Goal: Task Accomplishment & Management: Manage account settings

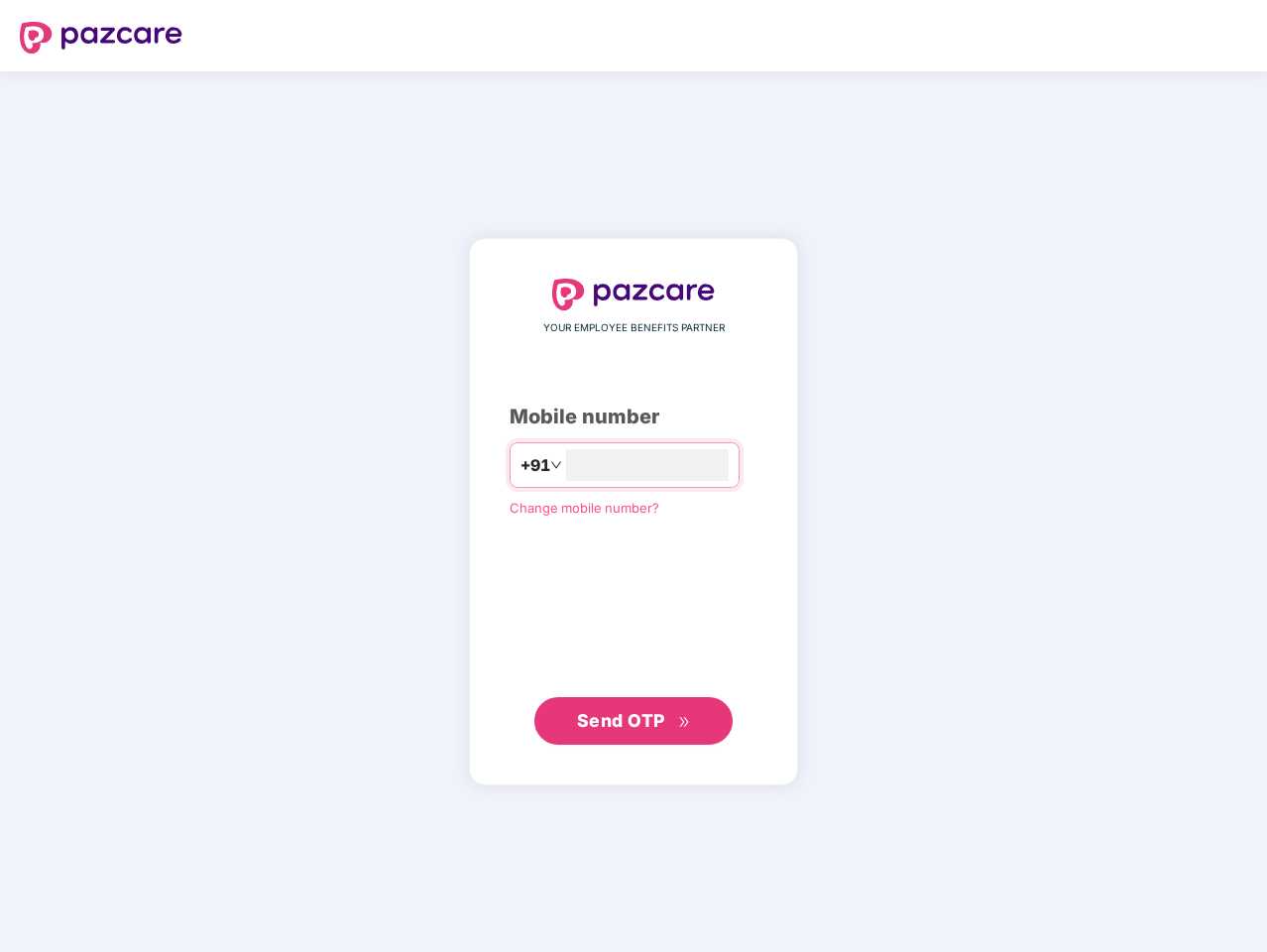
click at [633, 476] on input "number" at bounding box center [648, 465] width 163 height 32
click at [101, 38] on img at bounding box center [101, 38] width 163 height 32
click at [521, 465] on span "+91" at bounding box center [536, 465] width 30 height 25
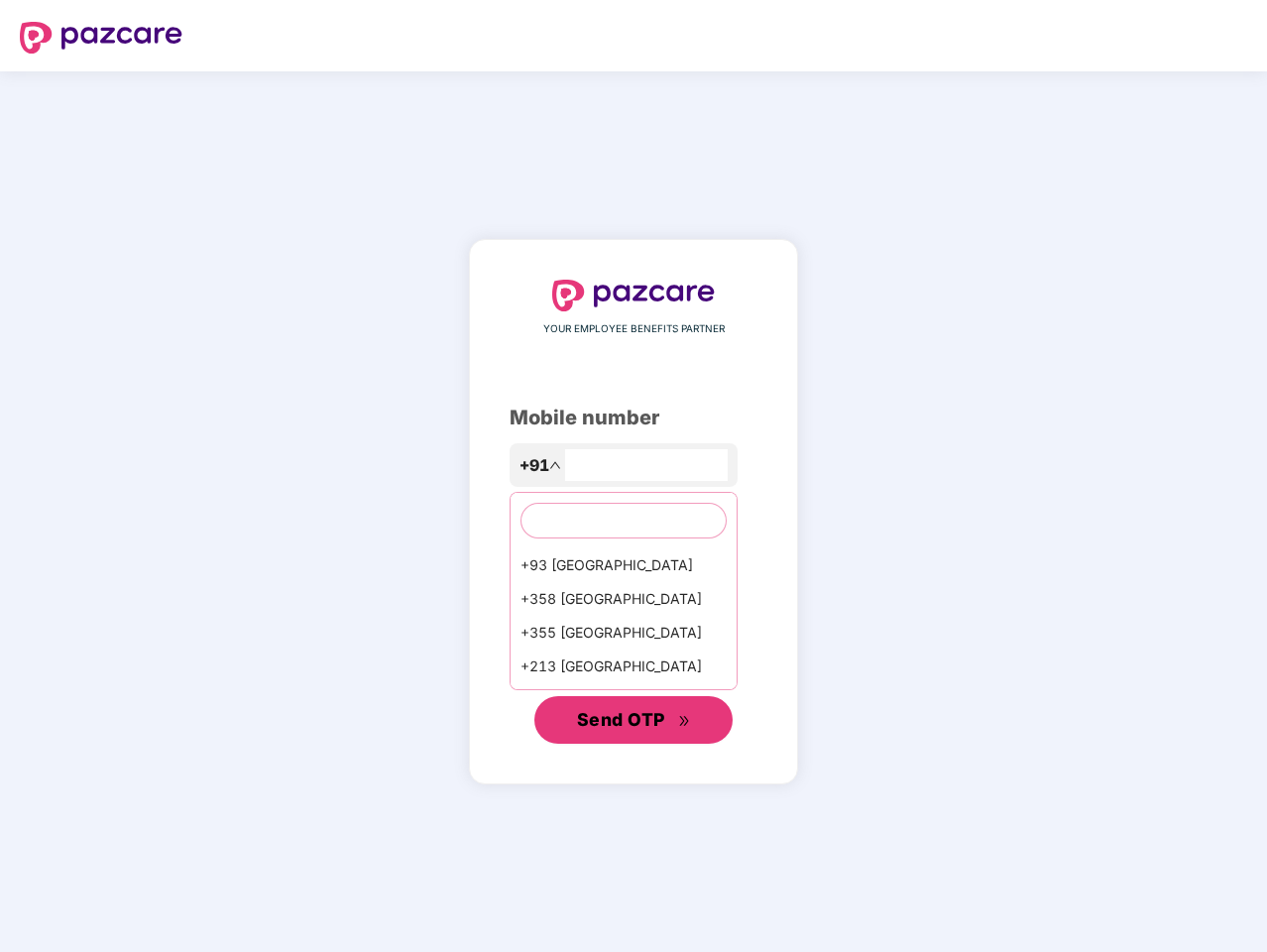
click at [633, 720] on span "Send OTP" at bounding box center [621, 718] width 88 height 21
